Goal: Task Accomplishment & Management: Manage account settings

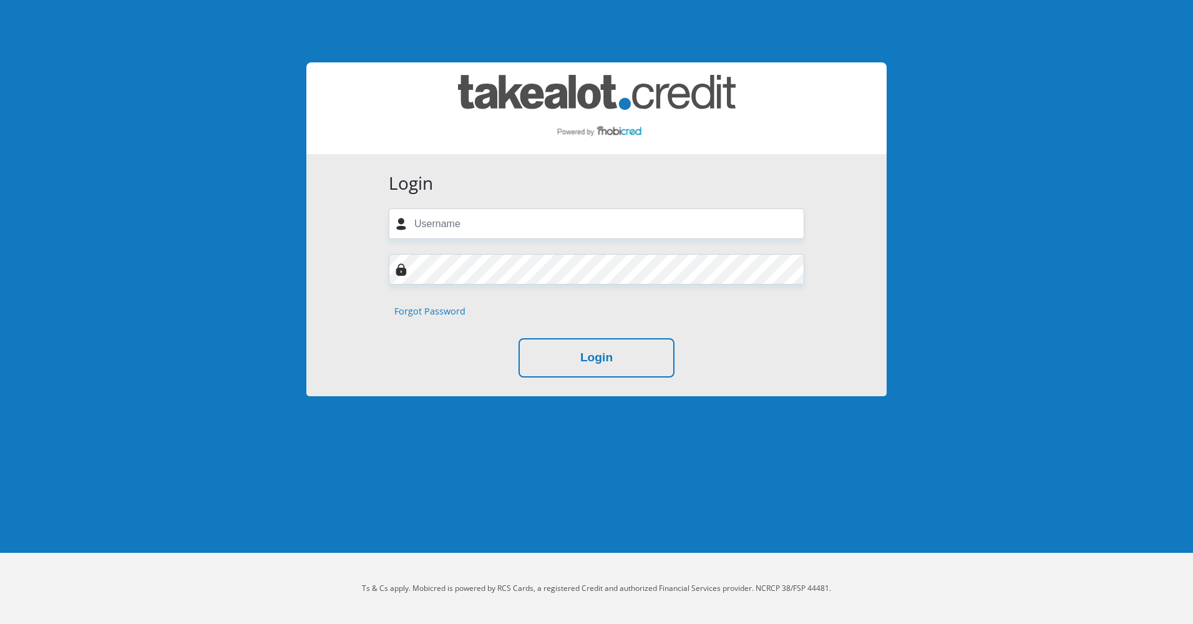
click at [423, 311] on link "Forgot Password" at bounding box center [429, 312] width 71 height 14
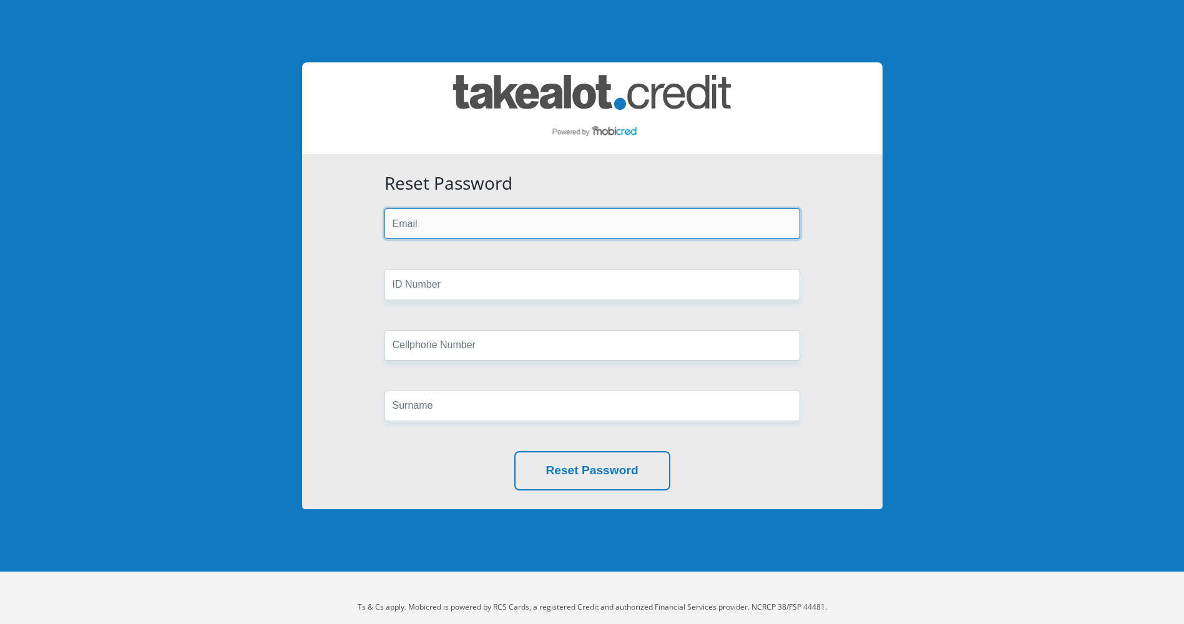
click at [462, 220] on input "email" at bounding box center [592, 223] width 416 height 31
type input "[EMAIL_ADDRESS][DOMAIN_NAME]"
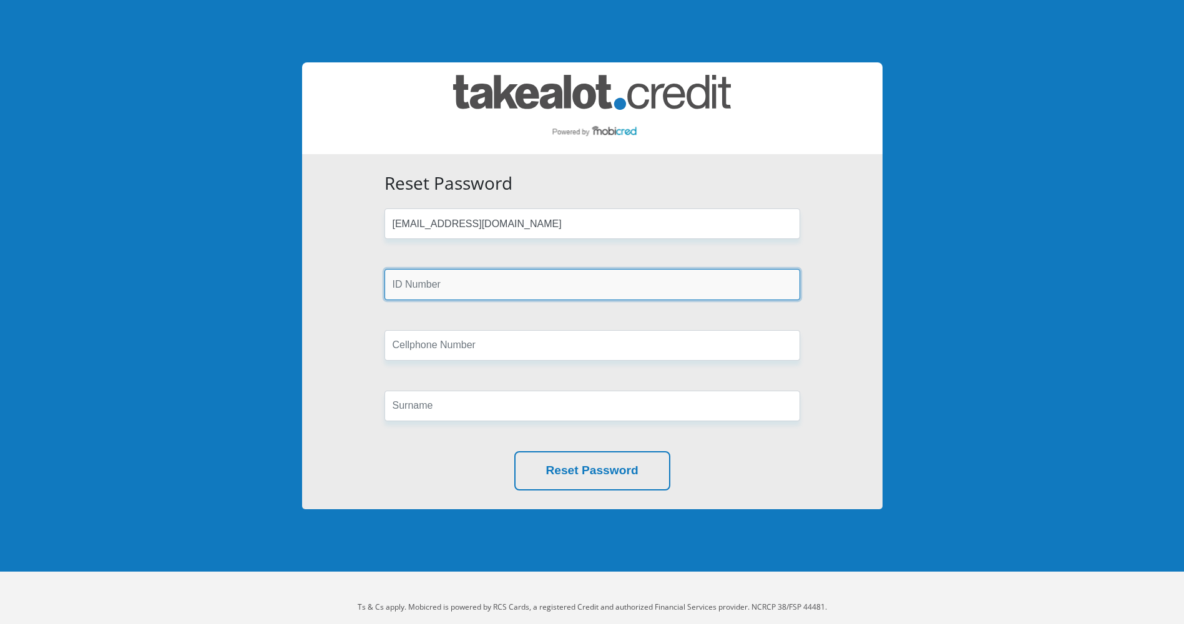
type input "0717830943"
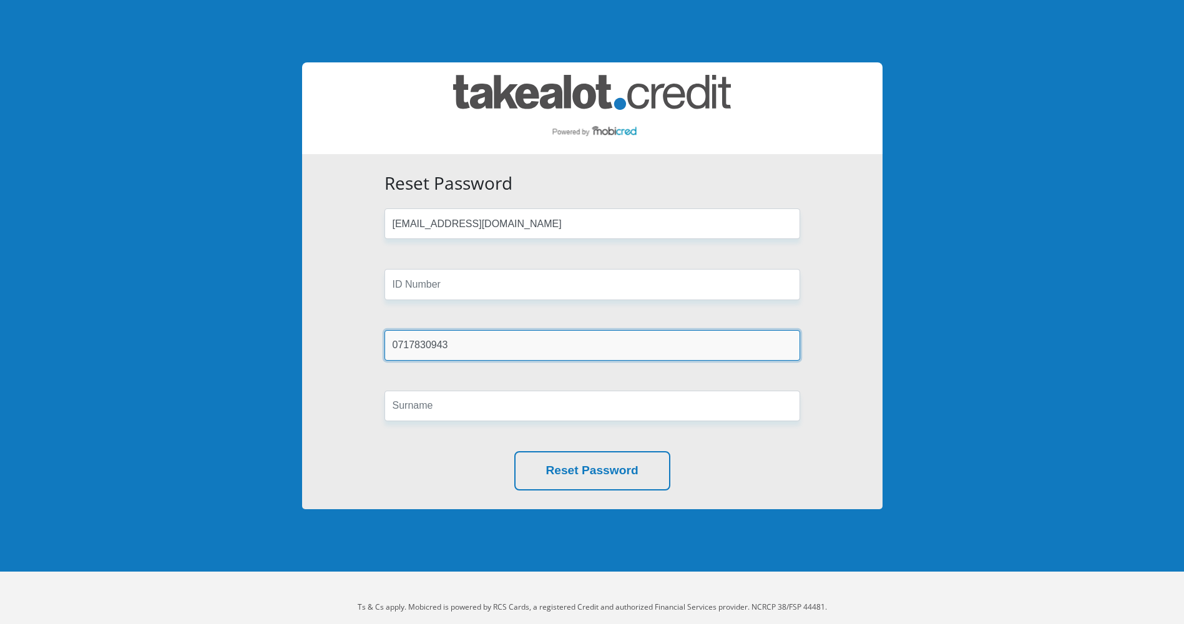
type input "Seele"
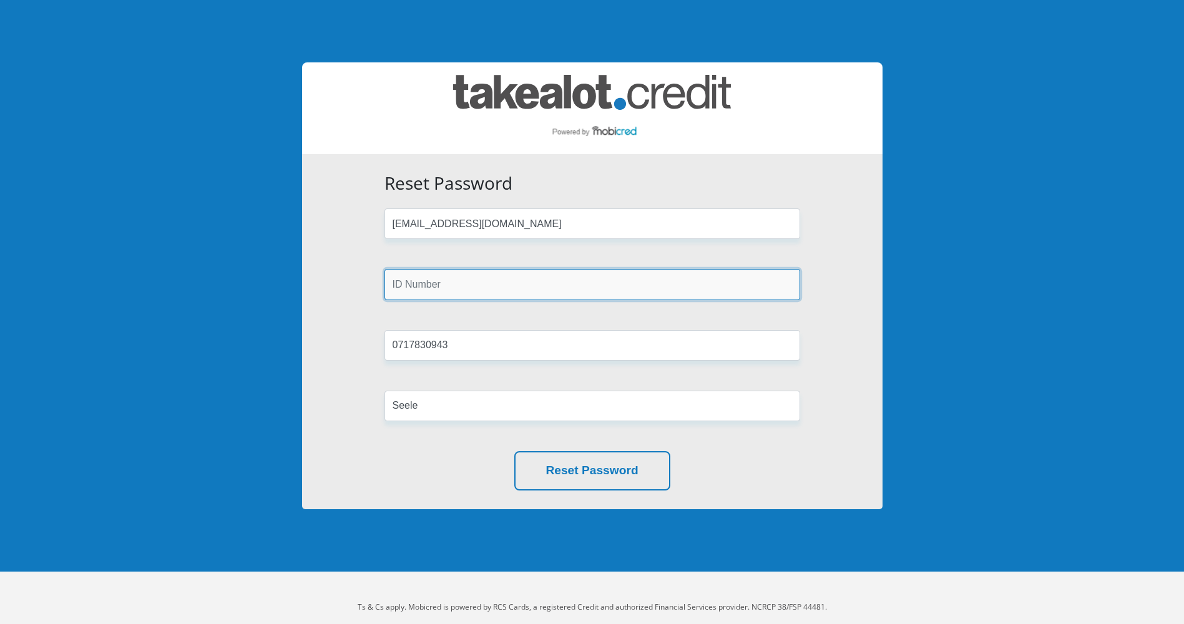
click at [435, 286] on input "text" at bounding box center [592, 284] width 416 height 31
type input "9707155017081"
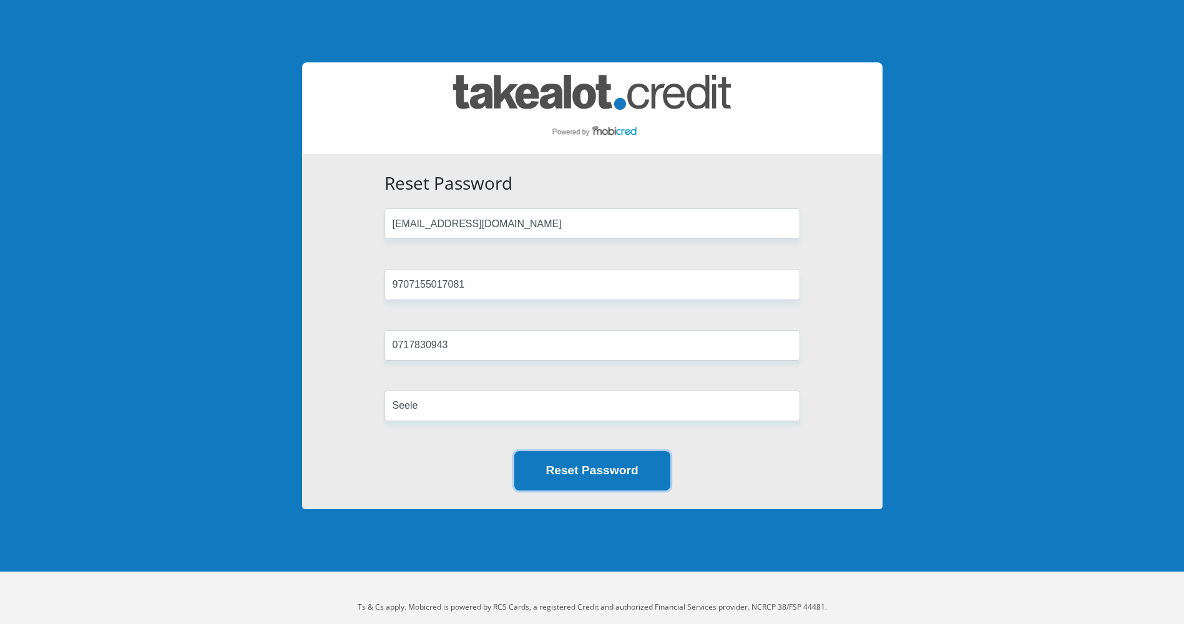
click at [553, 470] on button "Reset Password" at bounding box center [592, 470] width 156 height 39
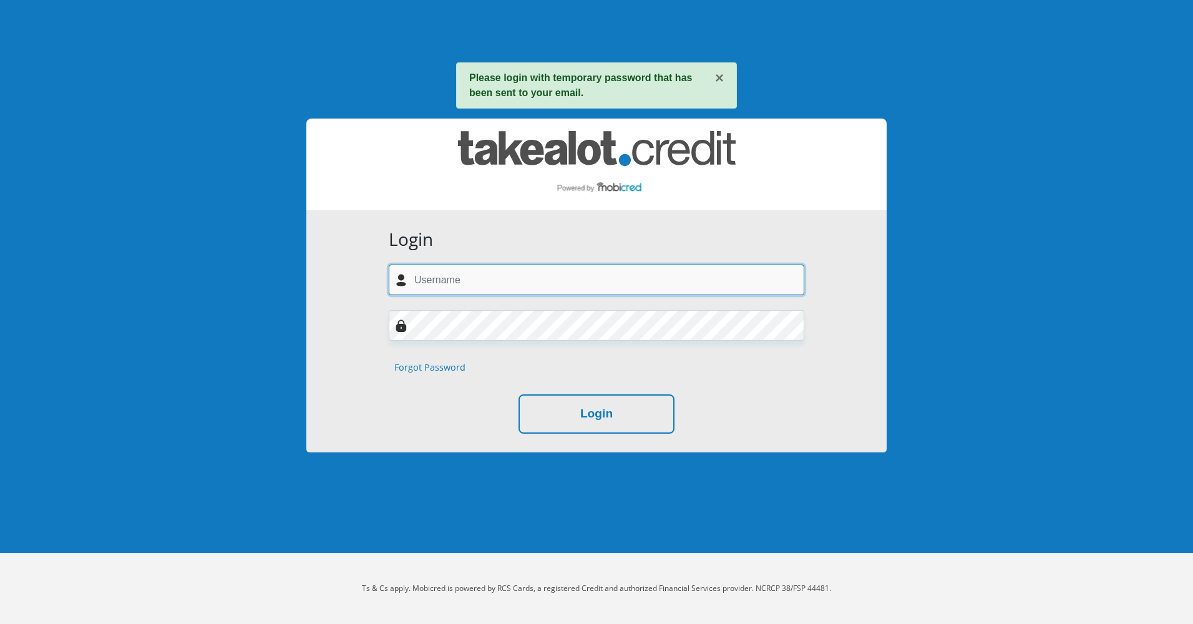
click at [438, 284] on input "text" at bounding box center [597, 280] width 416 height 31
type input "[EMAIL_ADDRESS][DOMAIN_NAME]"
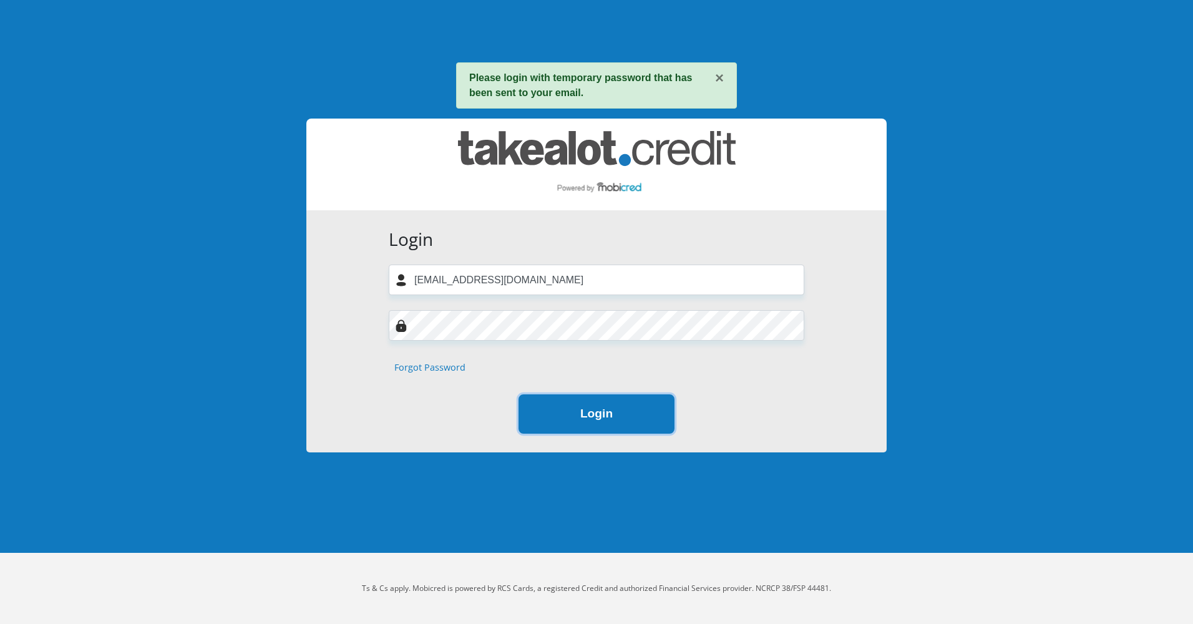
click at [622, 411] on button "Login" at bounding box center [597, 413] width 156 height 39
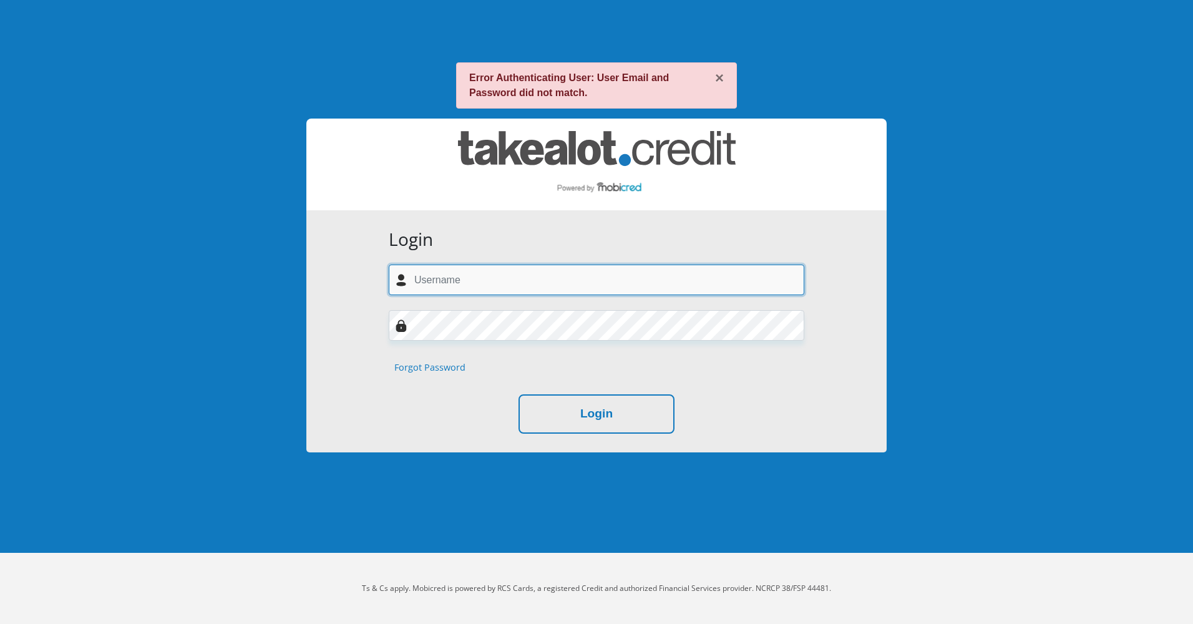
click at [446, 275] on input "text" at bounding box center [597, 280] width 416 height 31
drag, startPoint x: 417, startPoint y: 282, endPoint x: 428, endPoint y: 291, distance: 14.2
click at [417, 282] on input "thristans@gmail.com" at bounding box center [597, 280] width 416 height 31
type input "Thristans@gmail.com"
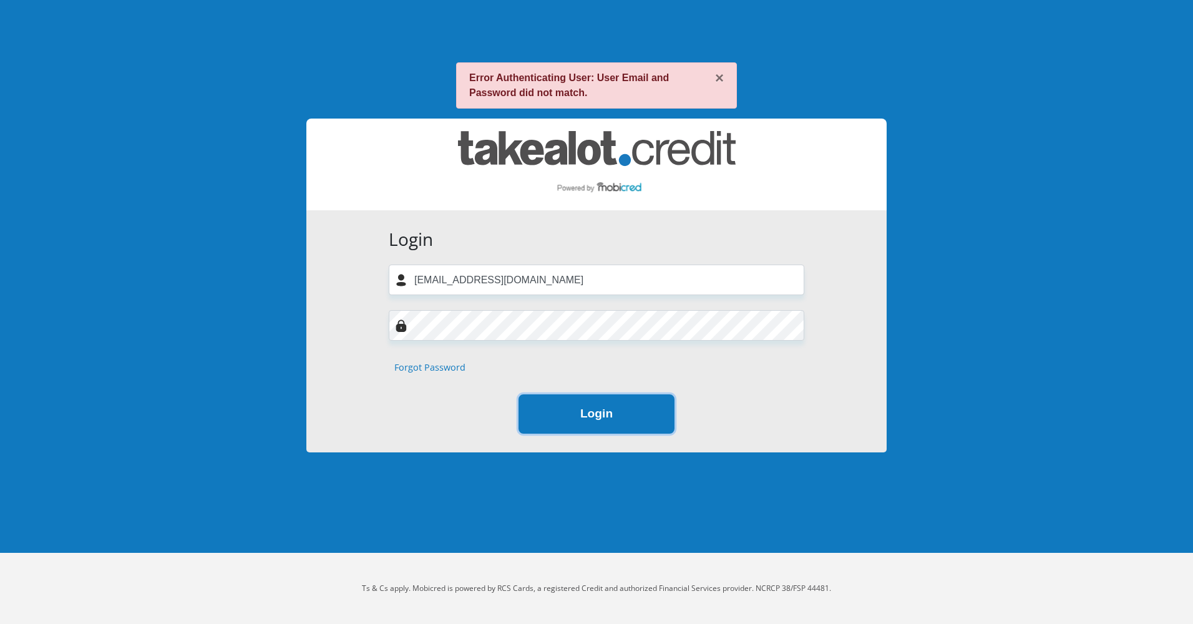
click at [557, 424] on button "Login" at bounding box center [597, 413] width 156 height 39
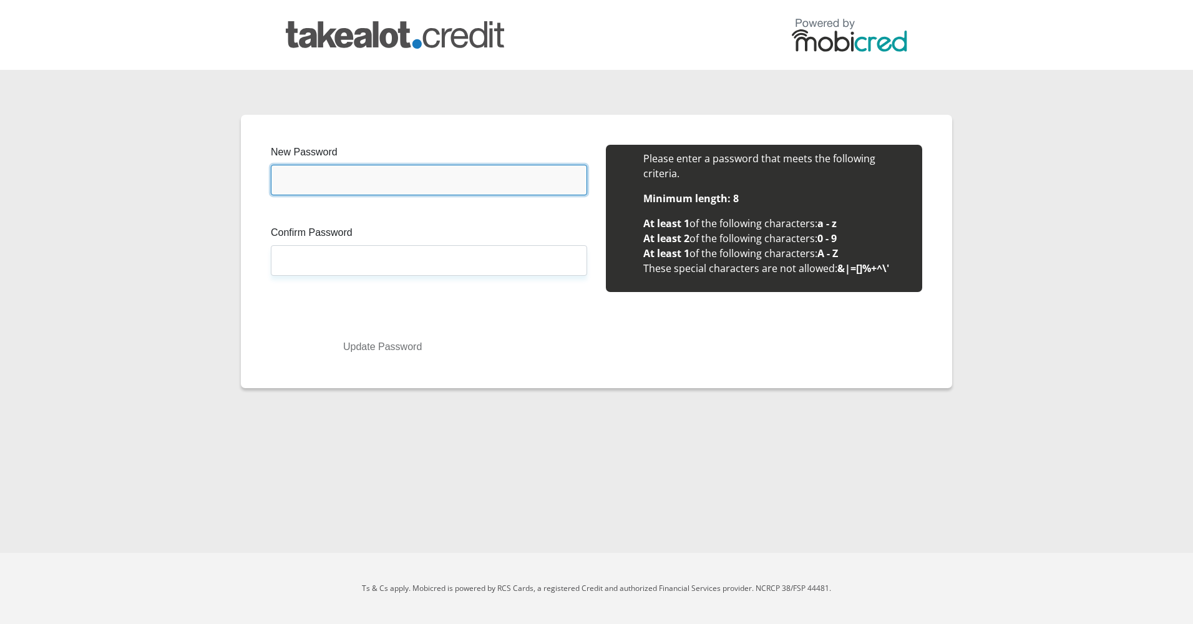
click at [314, 183] on input "New Password" at bounding box center [429, 180] width 316 height 31
type input "Thristans0007rex!"
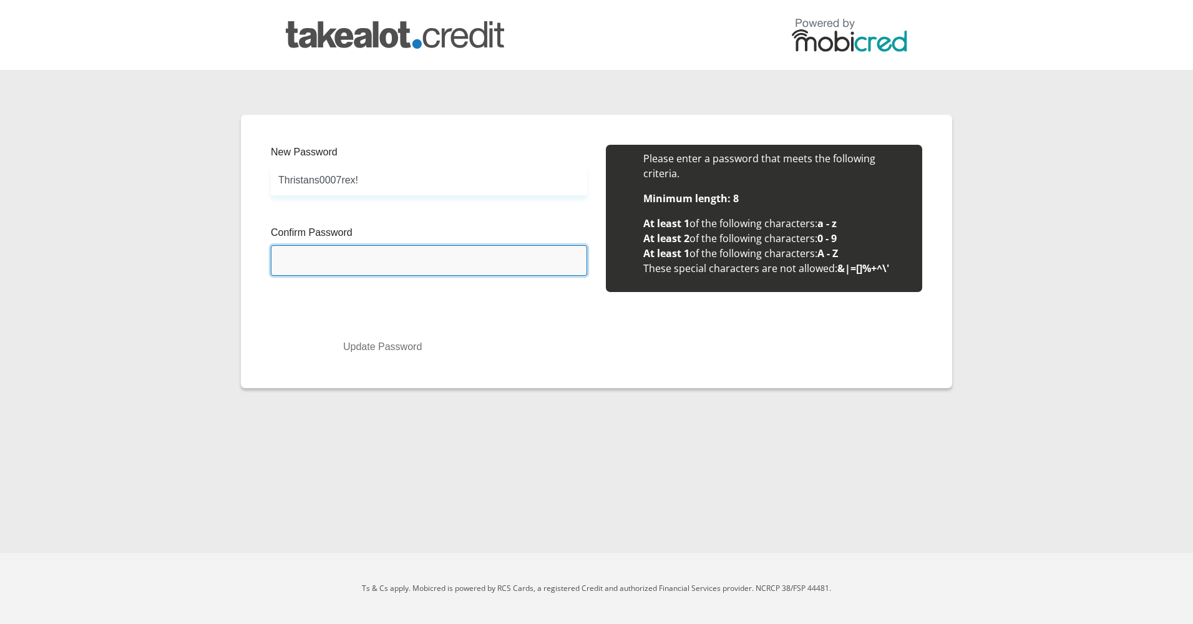
click at [322, 268] on input "Confirm Password" at bounding box center [429, 260] width 316 height 31
type input "Thristans0007rex!"
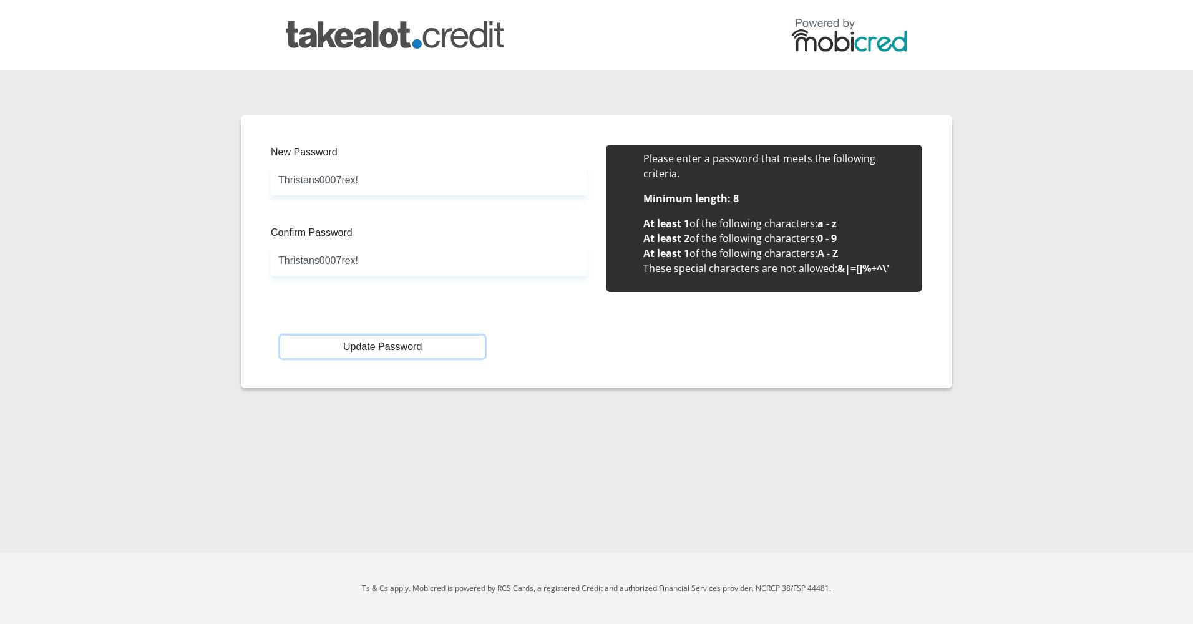
click at [390, 347] on button "Update Password" at bounding box center [382, 347] width 205 height 22
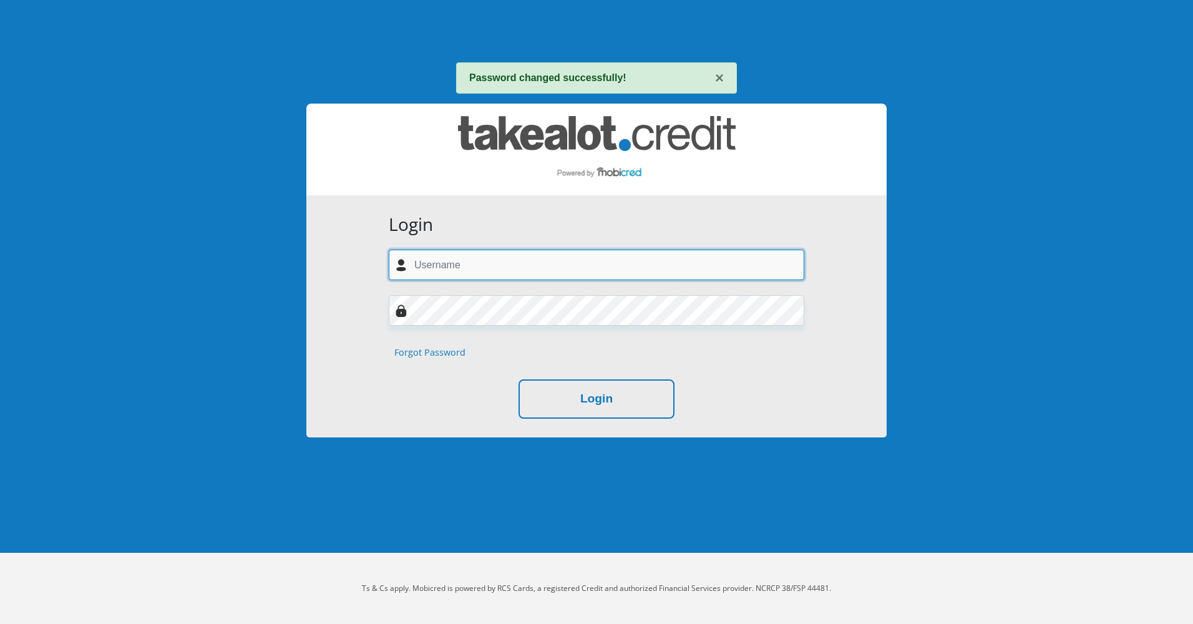
drag, startPoint x: 0, startPoint y: 0, endPoint x: 522, endPoint y: 279, distance: 591.7
click at [522, 279] on input "text" at bounding box center [597, 265] width 416 height 31
type input "[EMAIL_ADDRESS][DOMAIN_NAME]"
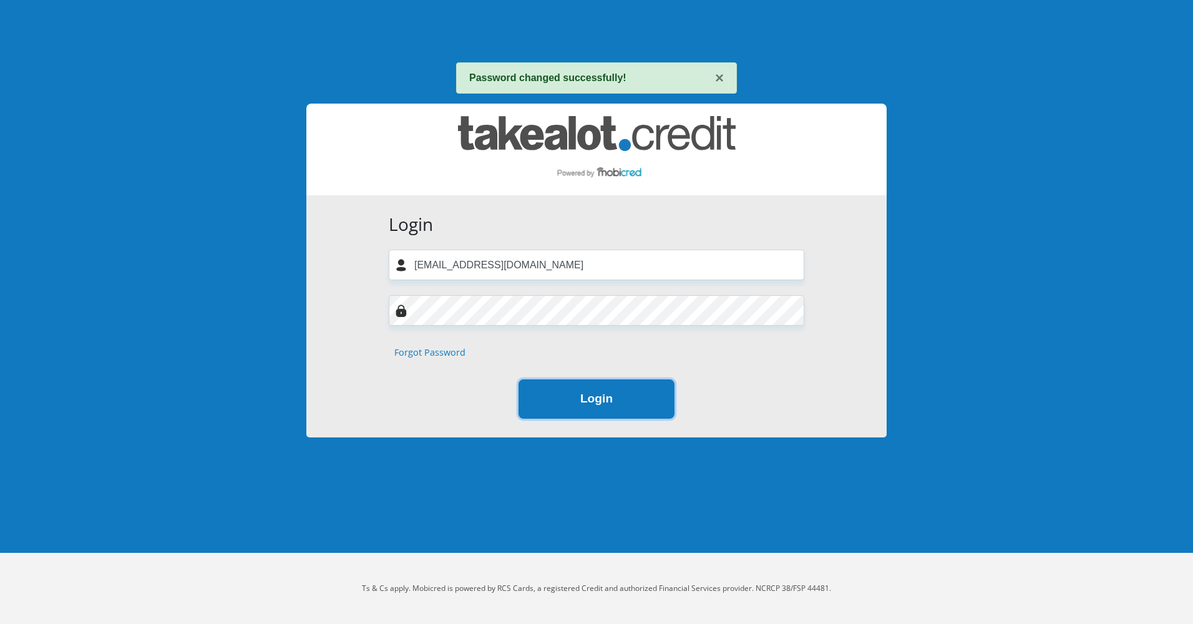
click at [570, 400] on button "Login" at bounding box center [597, 398] width 156 height 39
